Goal: Information Seeking & Learning: Learn about a topic

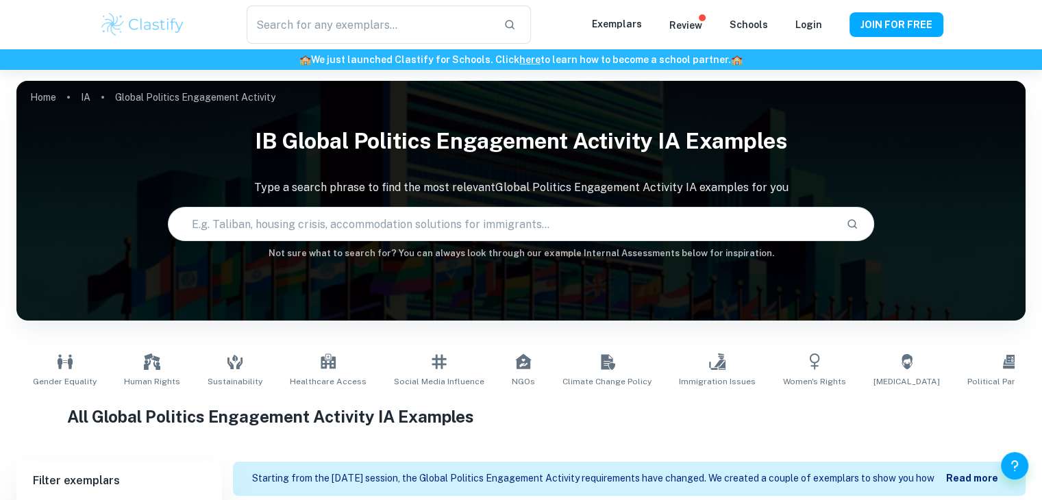
type input "Global Politics Engagement Activity"
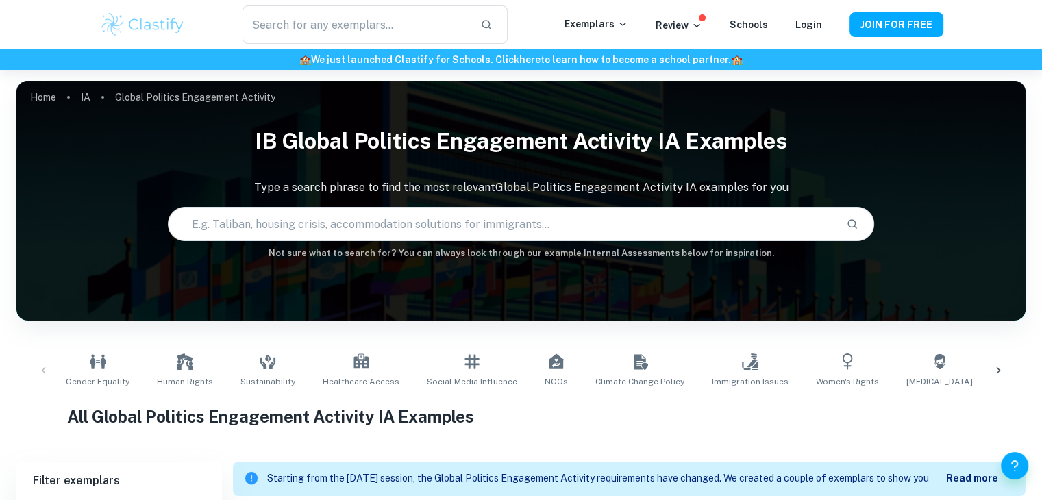
click at [347, 237] on input "text" at bounding box center [502, 224] width 667 height 38
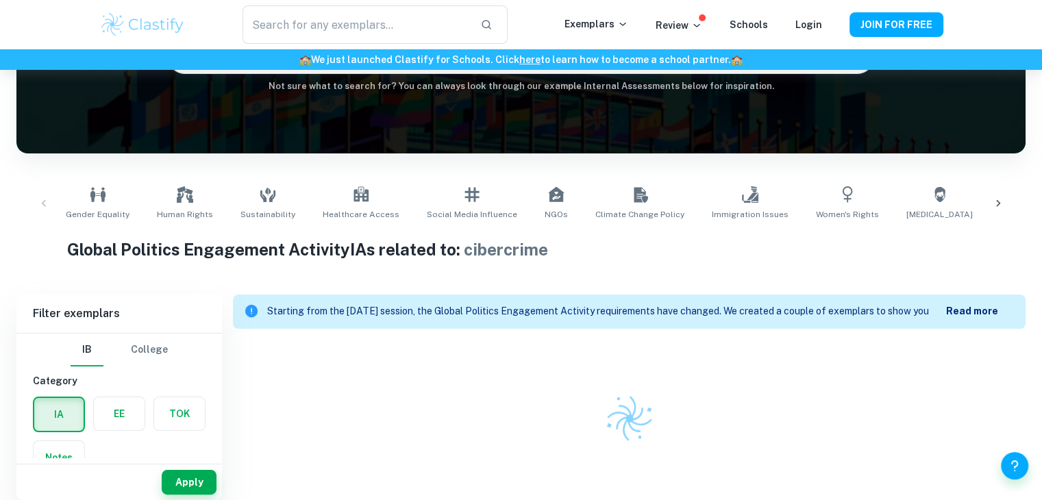
scroll to position [99, 0]
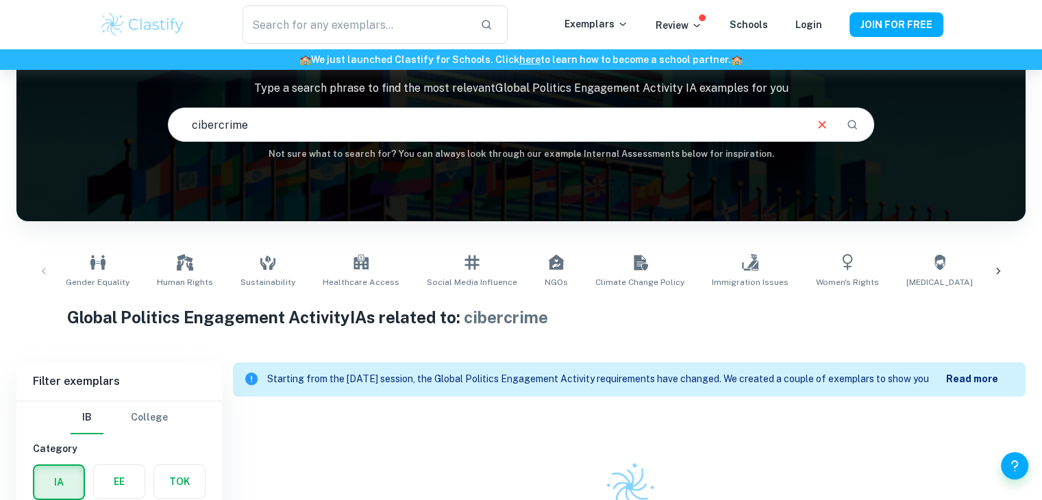
click at [201, 130] on input "cibercrime" at bounding box center [486, 124] width 635 height 38
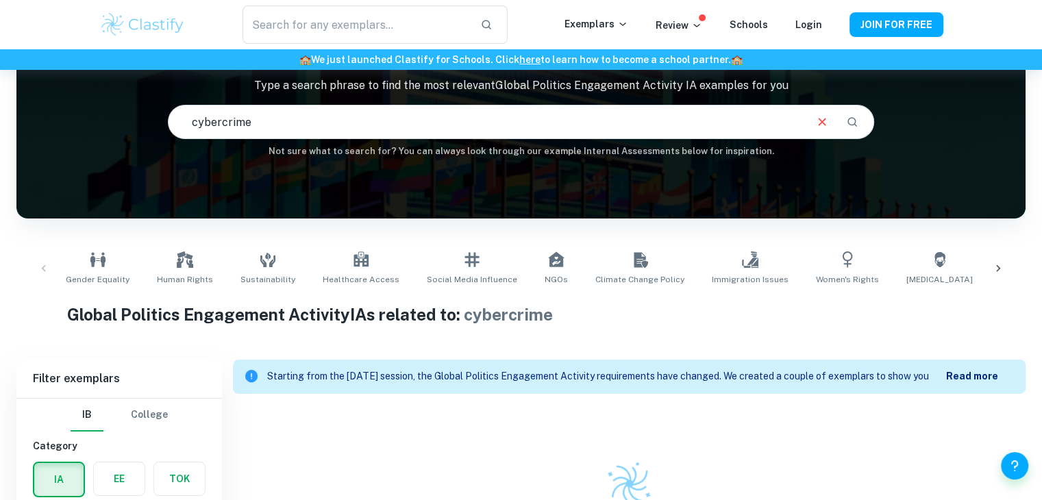
scroll to position [99, 0]
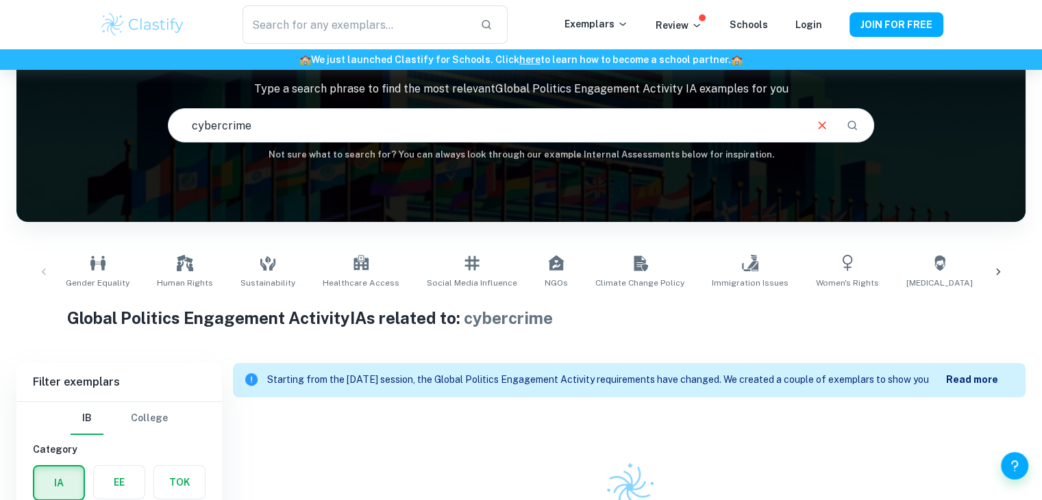
drag, startPoint x: 260, startPoint y: 124, endPoint x: 221, endPoint y: 125, distance: 39.1
click at [221, 125] on input "cybercrime" at bounding box center [486, 125] width 635 height 38
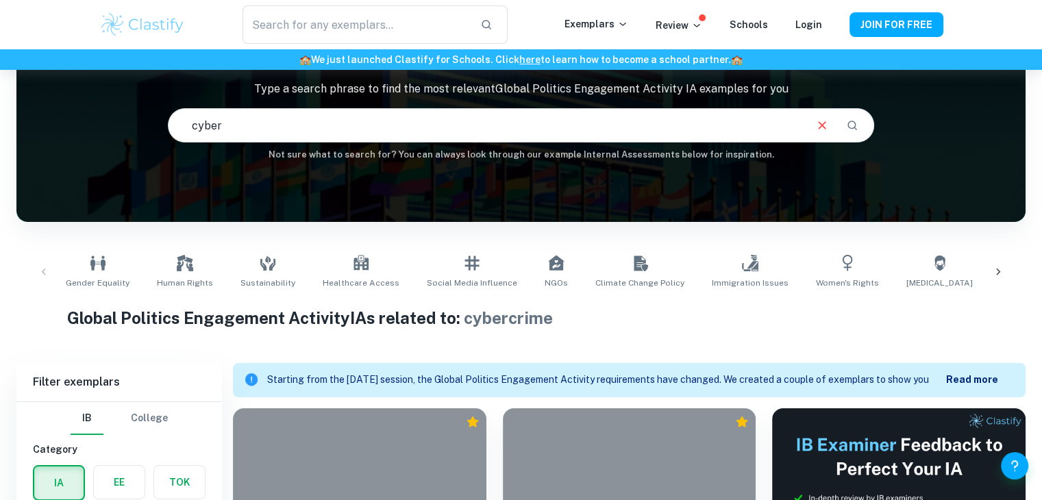
type input "cyber"
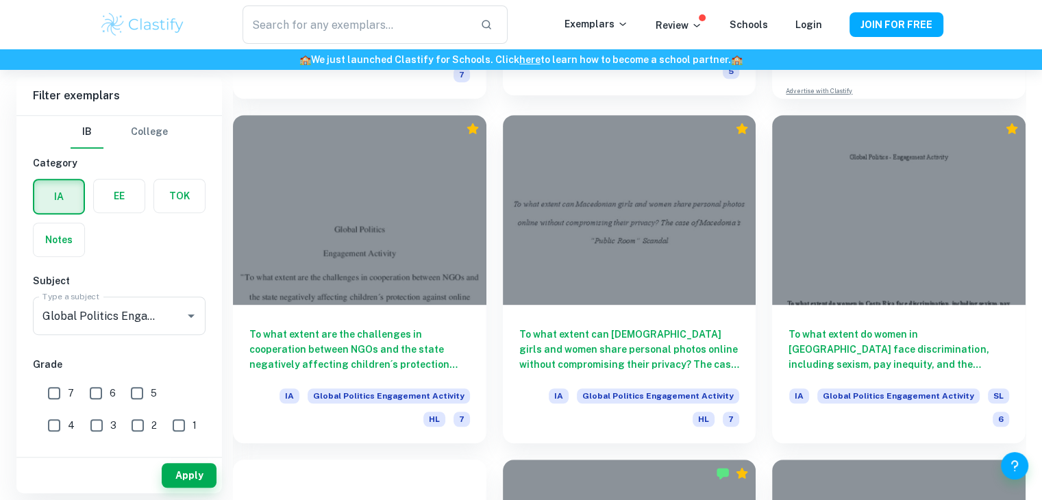
scroll to position [737, 0]
